Goal: Task Accomplishment & Management: Use online tool/utility

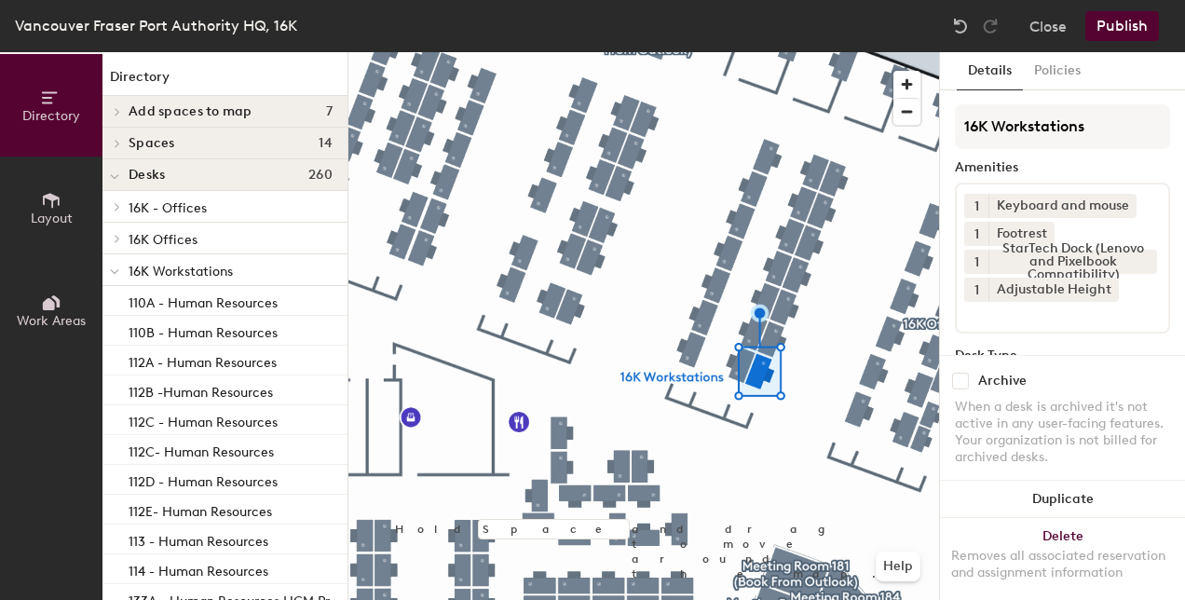
scroll to position [186, 0]
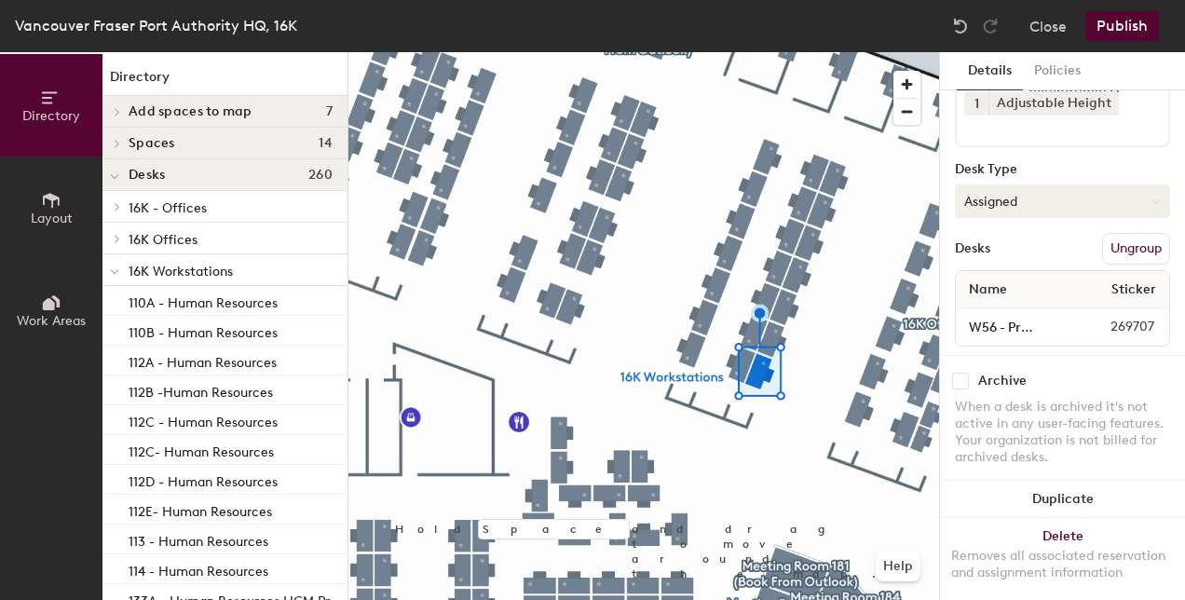
click at [1022, 199] on button "Assigned" at bounding box center [1062, 201] width 215 height 34
click at [1011, 312] on div "Hoteled" at bounding box center [1049, 315] width 186 height 28
click at [1120, 25] on button "Publish" at bounding box center [1122, 26] width 74 height 30
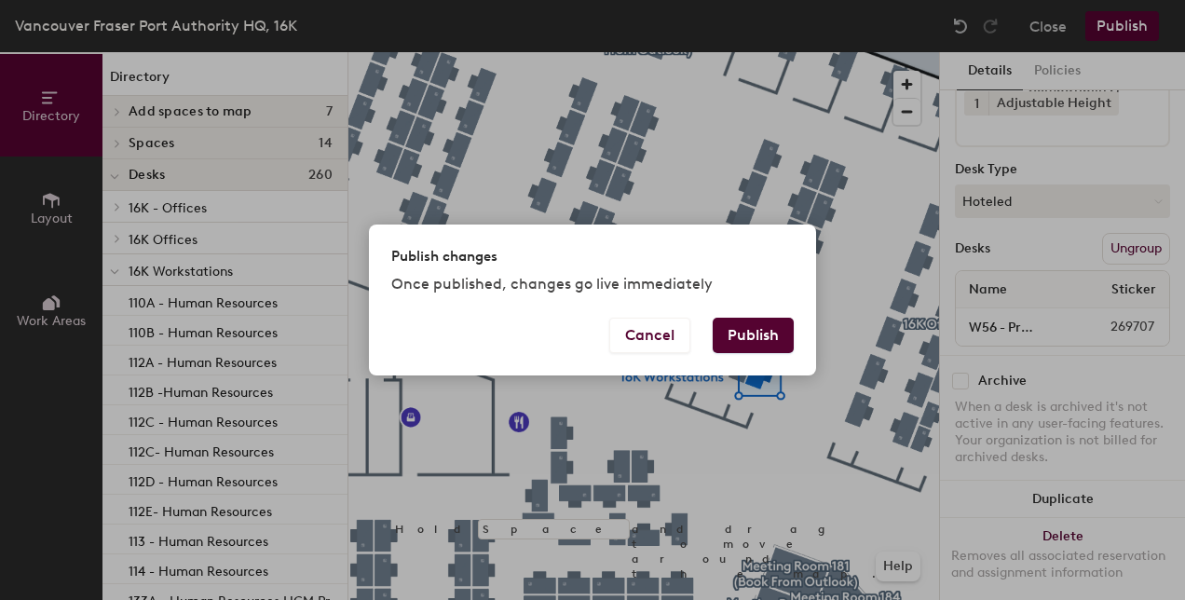
click at [730, 335] on button "Publish" at bounding box center [753, 335] width 81 height 35
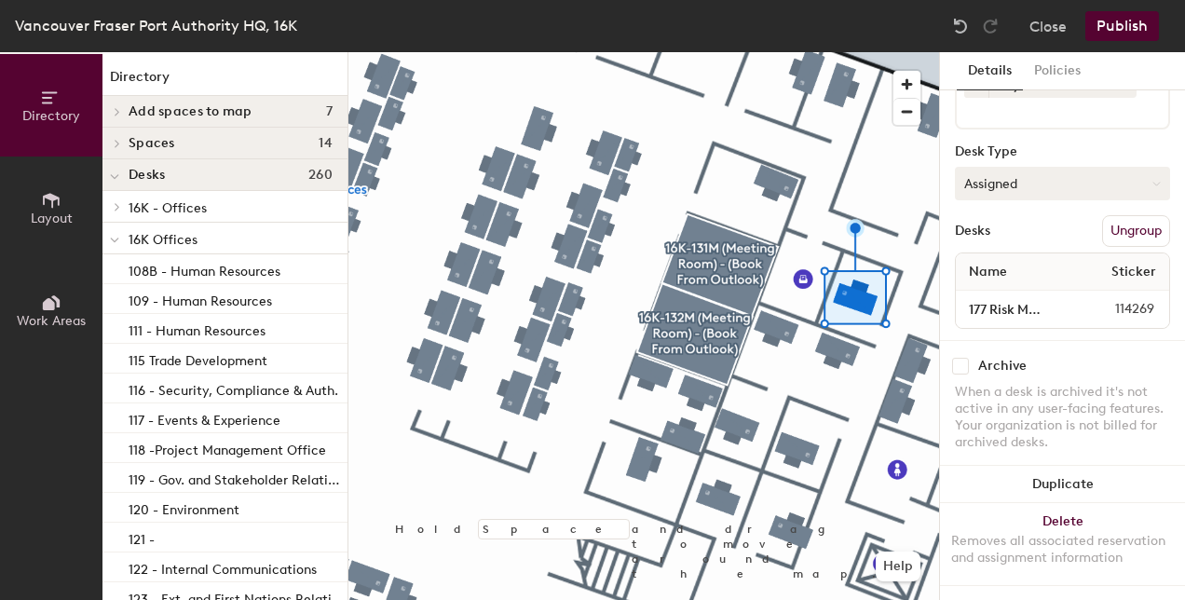
scroll to position [135, 0]
click at [1038, 296] on input "177 Risk Mgmt & Assurance" at bounding box center [1015, 309] width 111 height 26
click at [993, 296] on input "177 Risk Mgmt & Assurance" at bounding box center [1015, 309] width 111 height 26
type input "177 Legal/Risk Mgmt & Assurance"
click at [1062, 174] on button "Assigned" at bounding box center [1062, 184] width 215 height 34
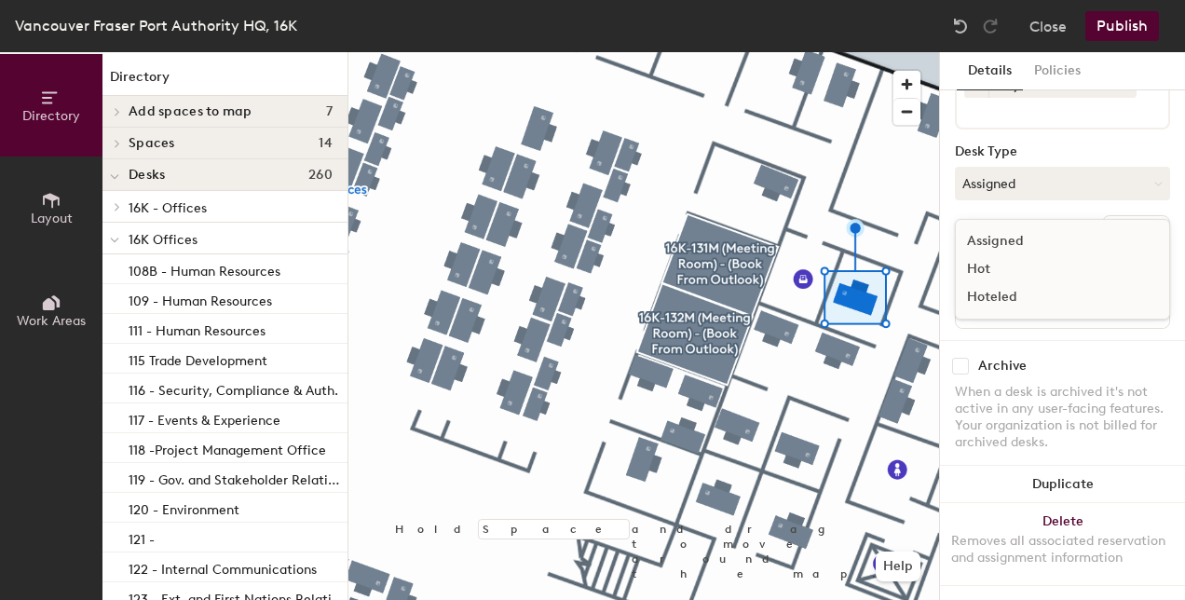
click at [1015, 285] on div "Hoteled" at bounding box center [1049, 297] width 186 height 28
click at [1119, 28] on button "Publish" at bounding box center [1122, 26] width 74 height 30
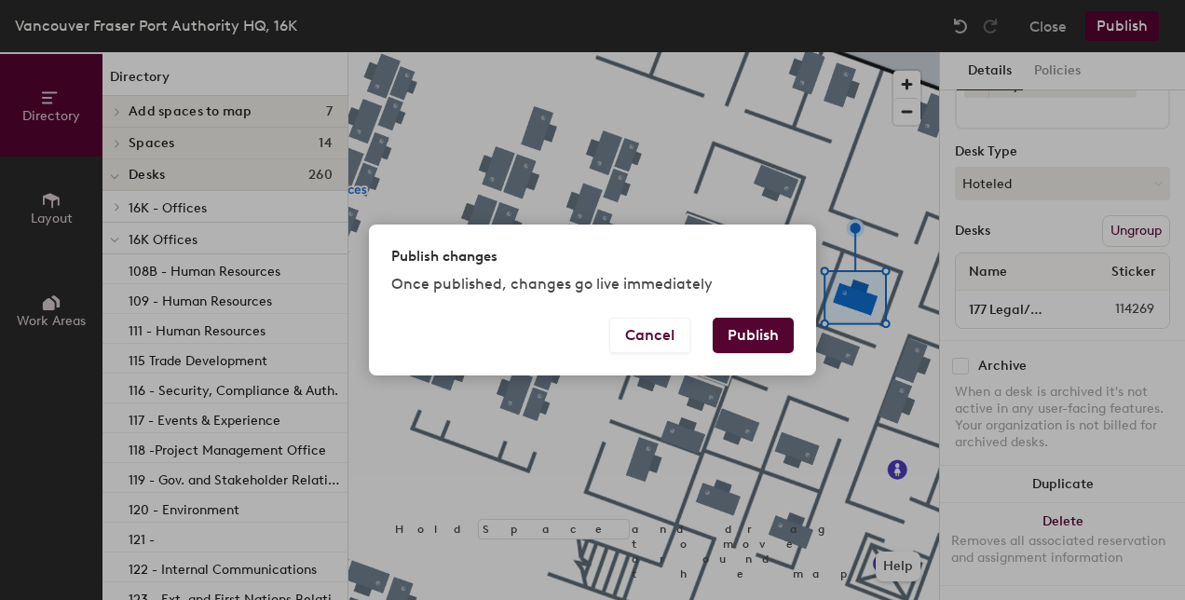
click at [735, 339] on button "Publish" at bounding box center [753, 335] width 81 height 35
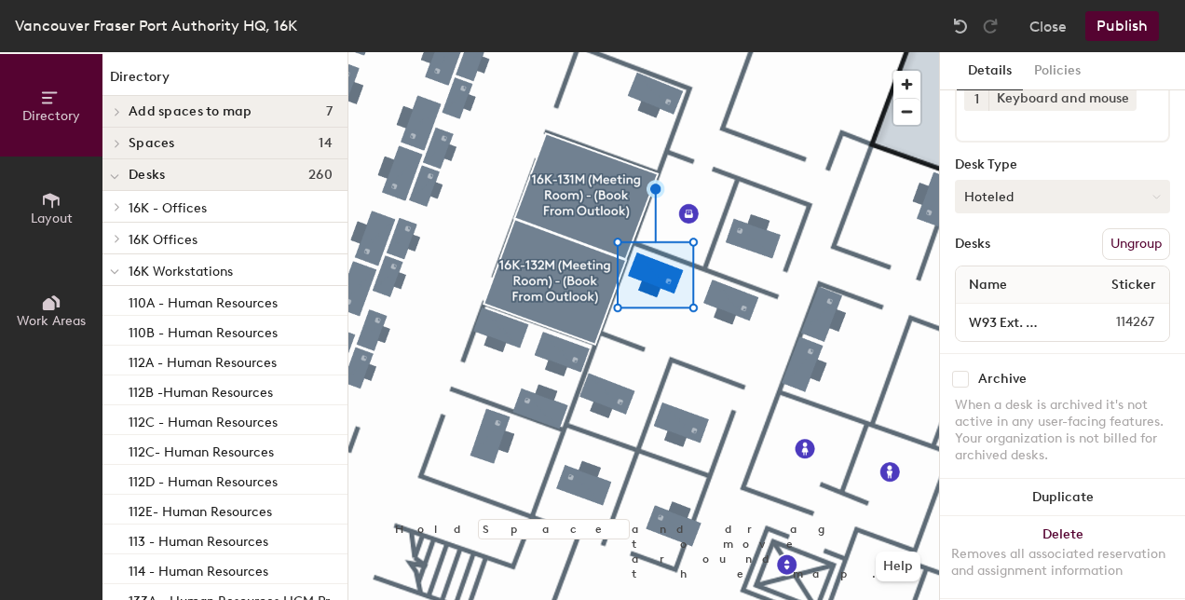
scroll to position [135, 0]
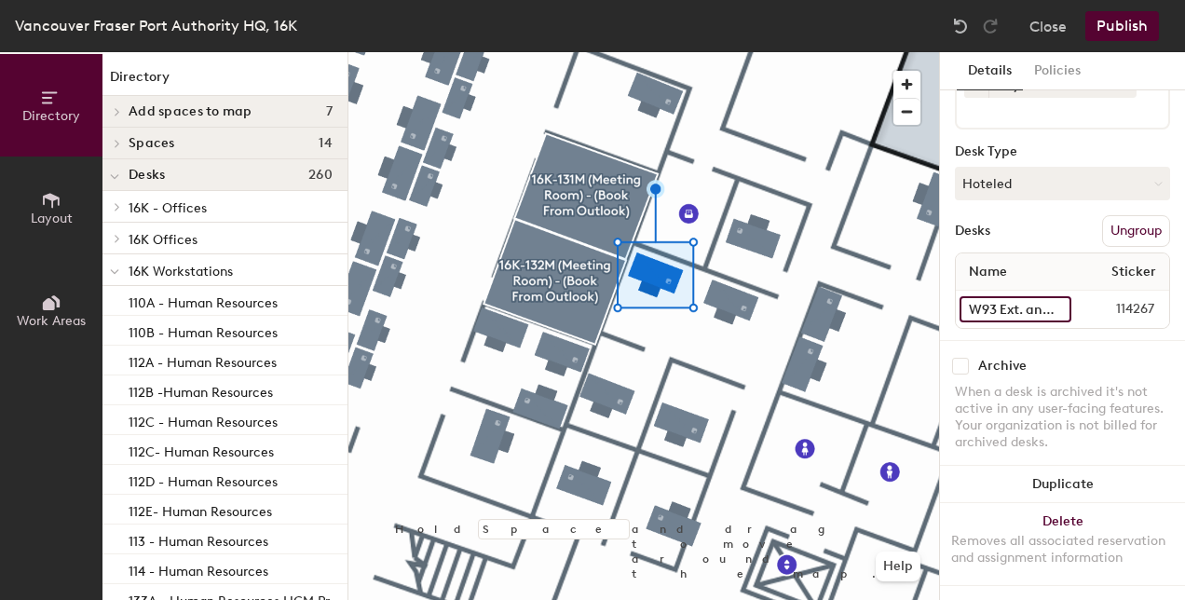
click at [1040, 296] on input "W93 Ext. and First Nations Relation" at bounding box center [1016, 309] width 112 height 26
click at [1001, 296] on input "W93 Ext. and First Nations Relation" at bounding box center [1016, 309] width 112 height 26
type input "W93 Risk Management & Assurance"
click at [1134, 22] on button "Publish" at bounding box center [1122, 26] width 74 height 30
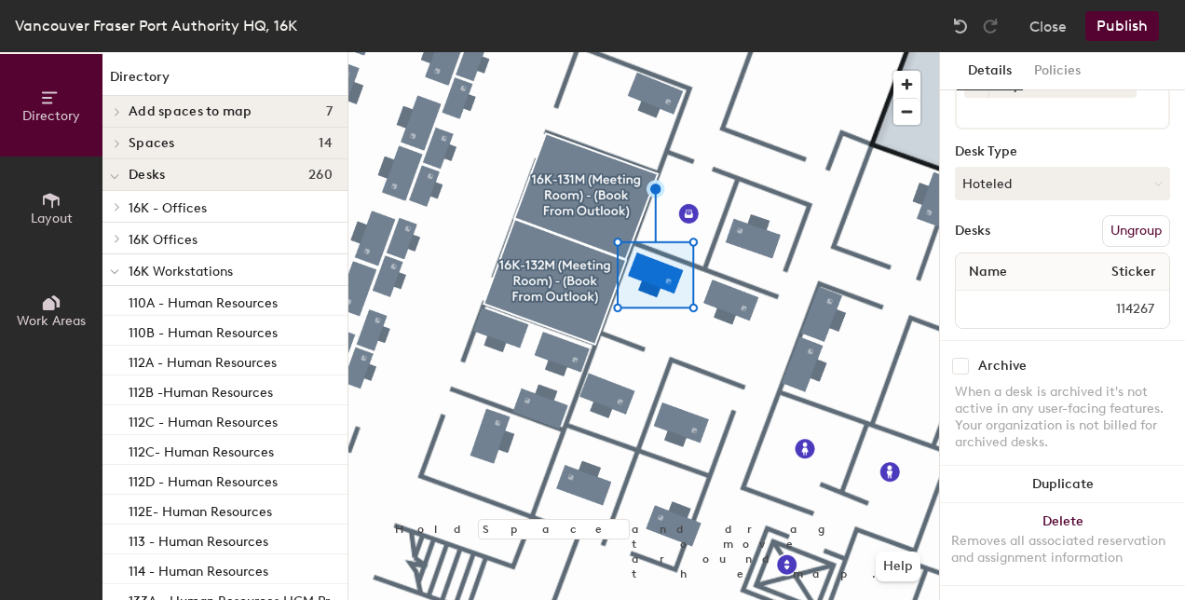
scroll to position [0, 0]
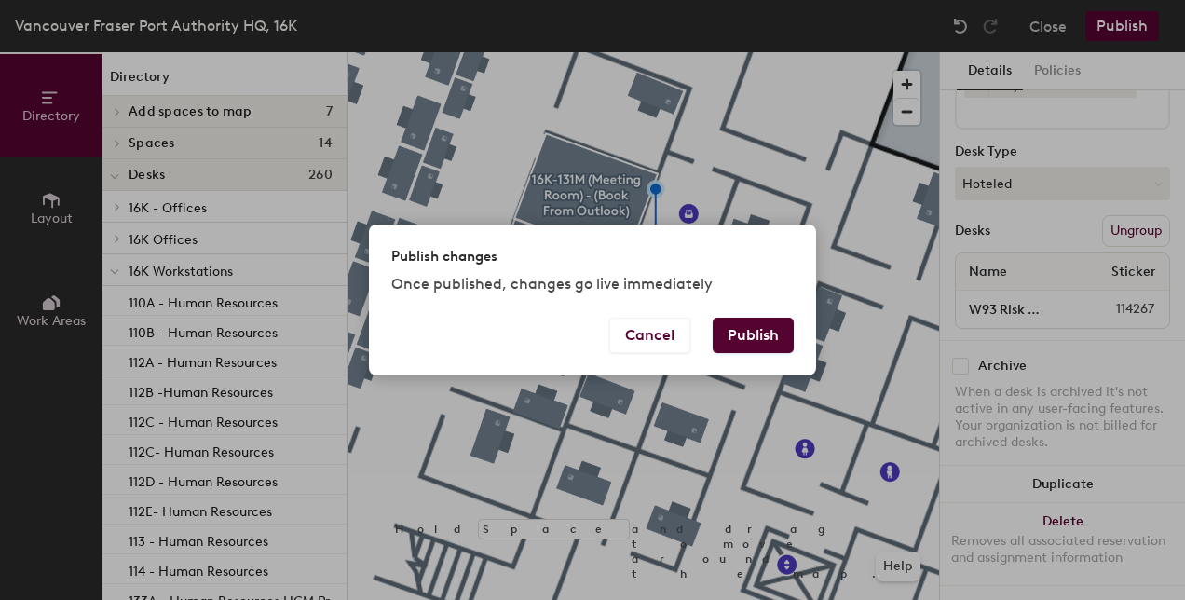
click at [771, 330] on button "Publish" at bounding box center [753, 335] width 81 height 35
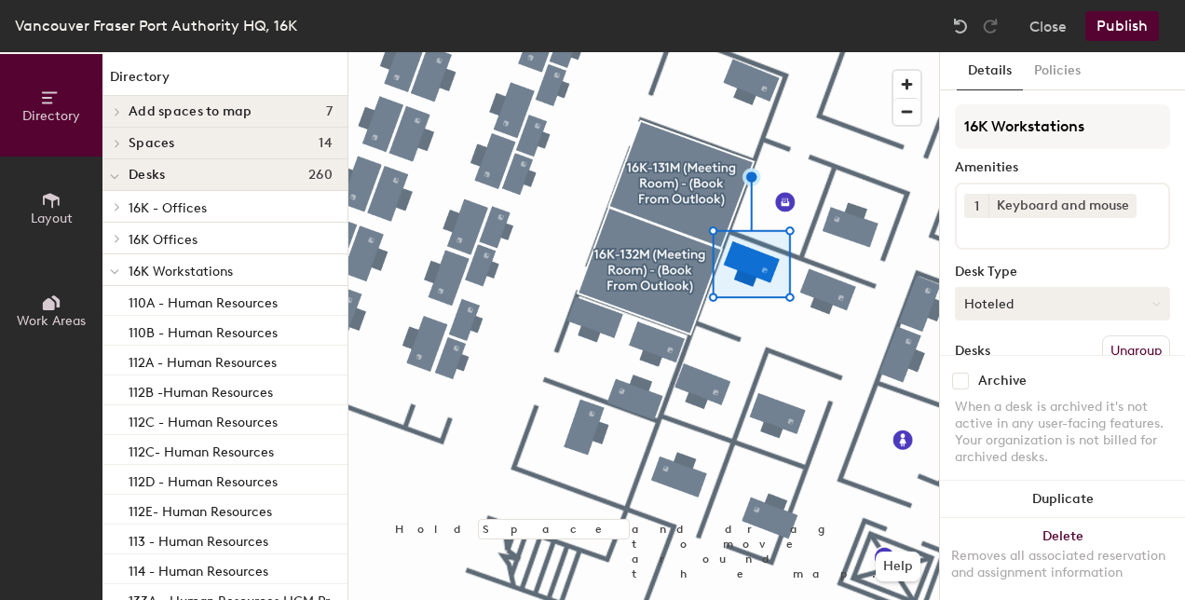
click at [1047, 303] on button "Hoteled" at bounding box center [1062, 304] width 215 height 34
click at [1028, 361] on div "Assigned" at bounding box center [1049, 362] width 186 height 28
click at [1118, 20] on button "Publish" at bounding box center [1122, 26] width 74 height 30
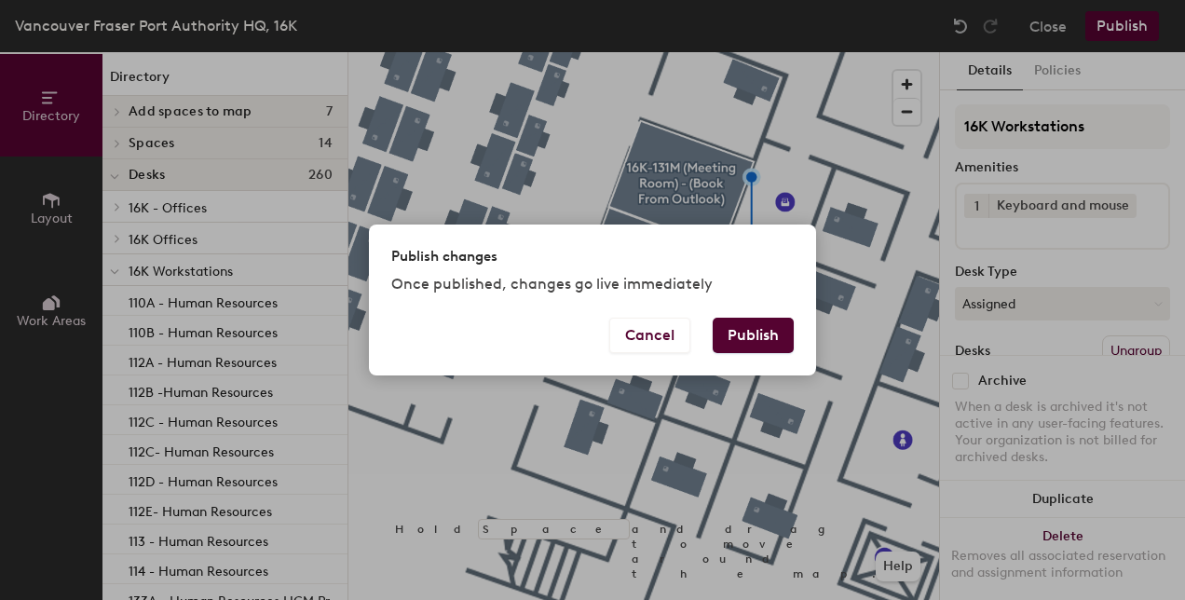
click at [733, 331] on button "Publish" at bounding box center [753, 335] width 81 height 35
